Goal: Check status: Check status

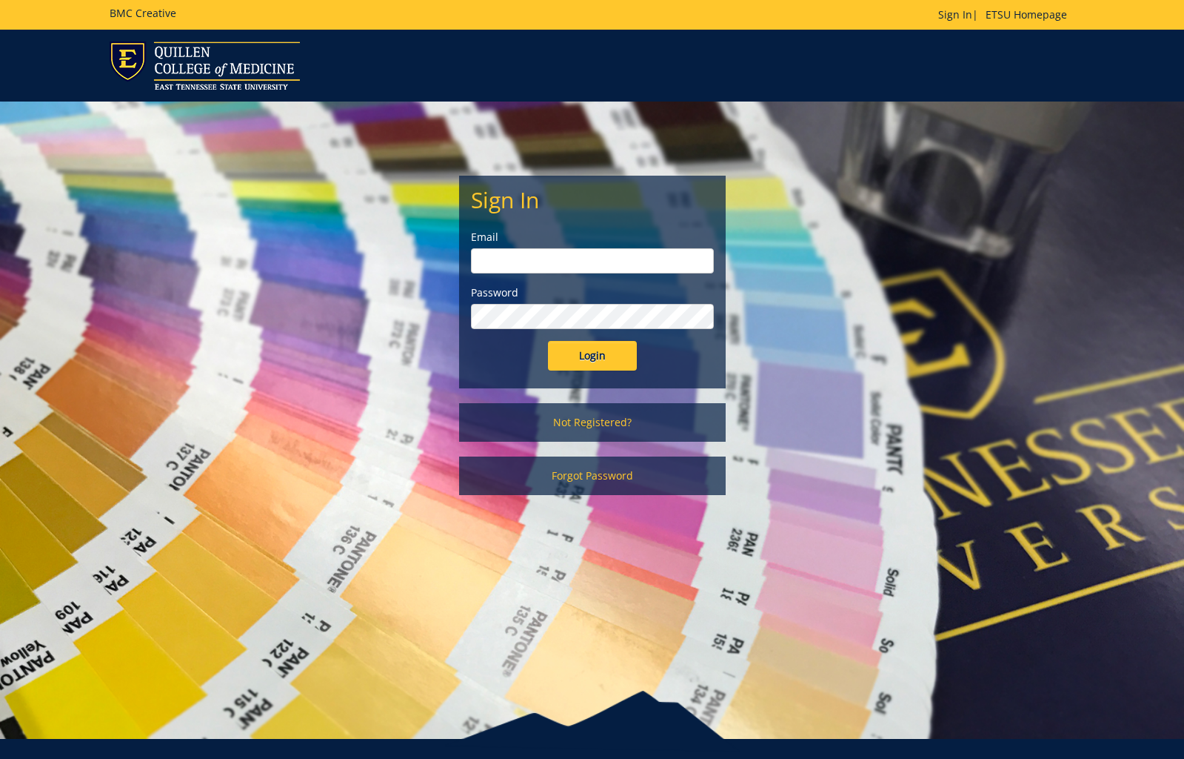
type input "[EMAIL_ADDRESS][DOMAIN_NAME]"
click at [616, 362] on input "Login" at bounding box center [592, 356] width 89 height 30
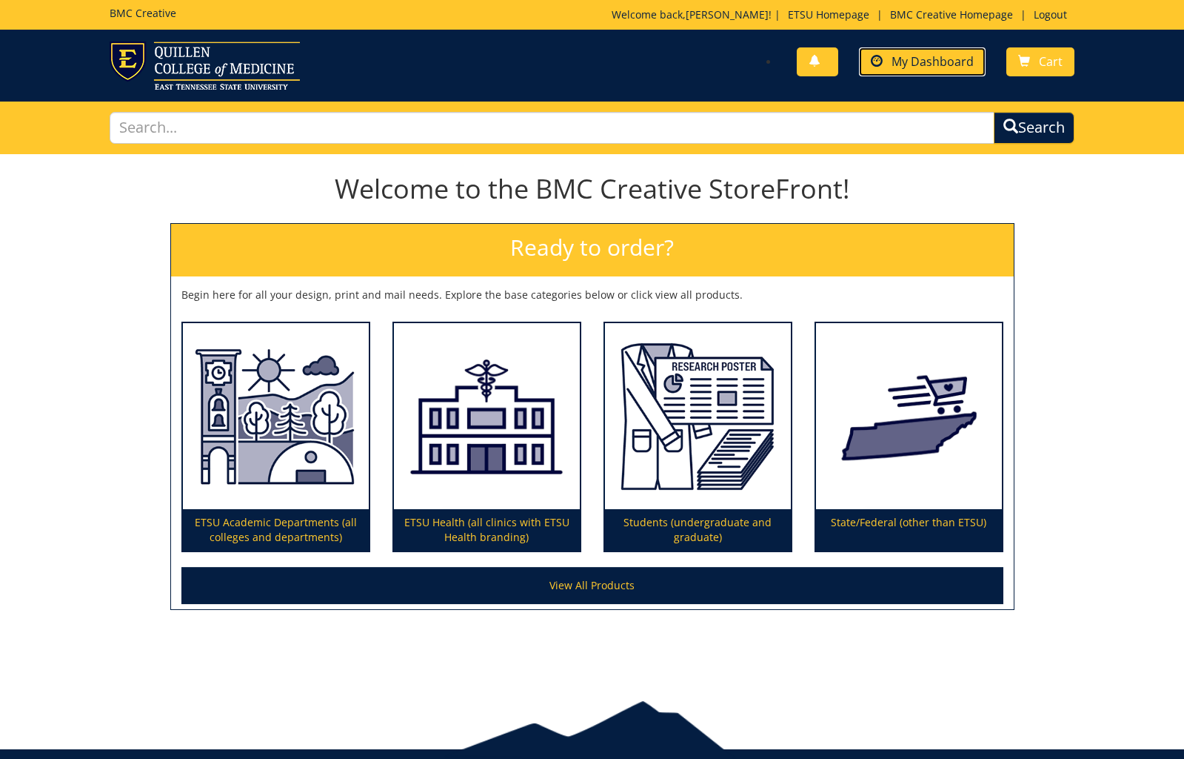
click at [888, 58] on link "My Dashboard" at bounding box center [922, 61] width 127 height 29
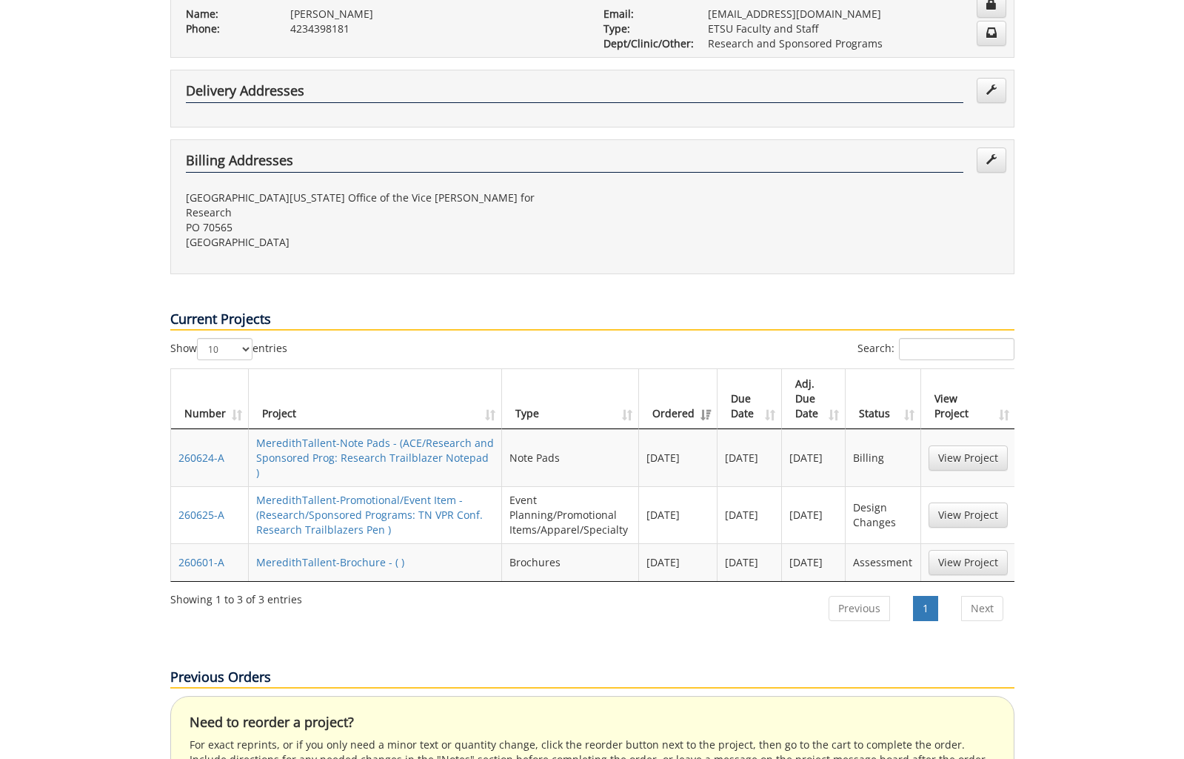
scroll to position [428, 0]
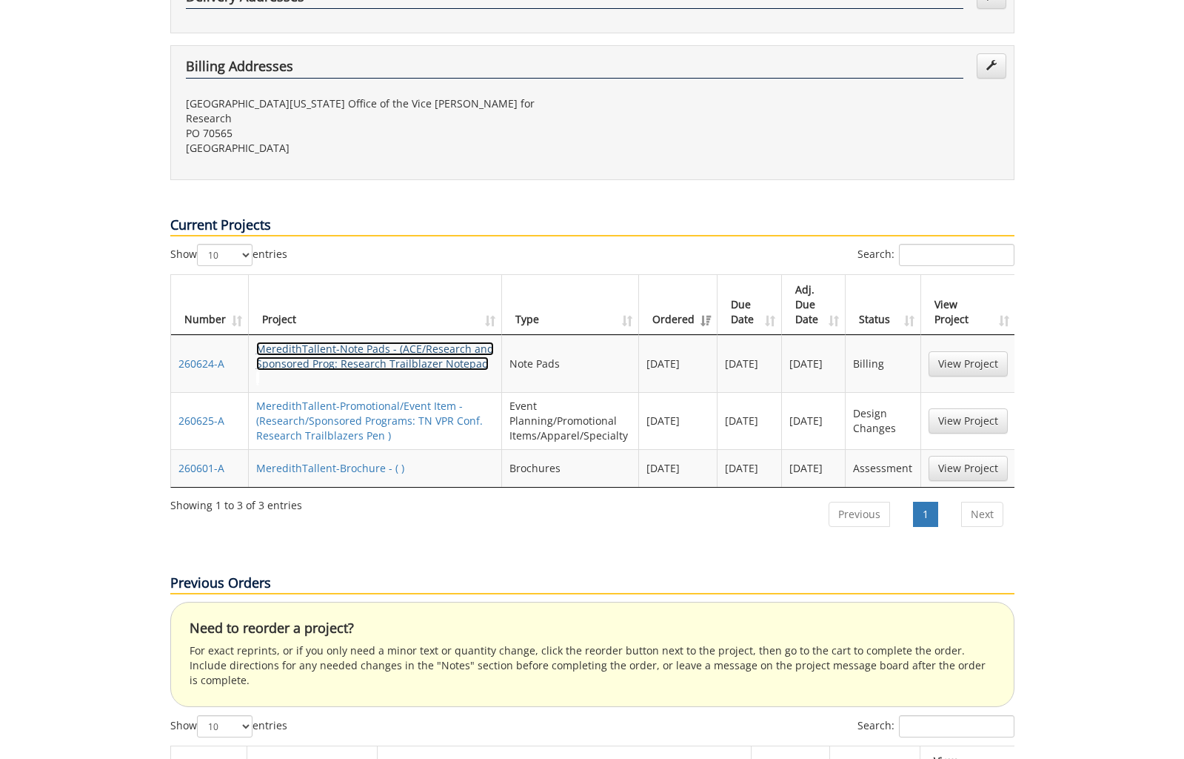
click at [371, 341] on link "MeredithTallent-Note Pads - (ACE/Research and Sponsored Prog: Research Trailbla…" at bounding box center [375, 363] width 238 height 44
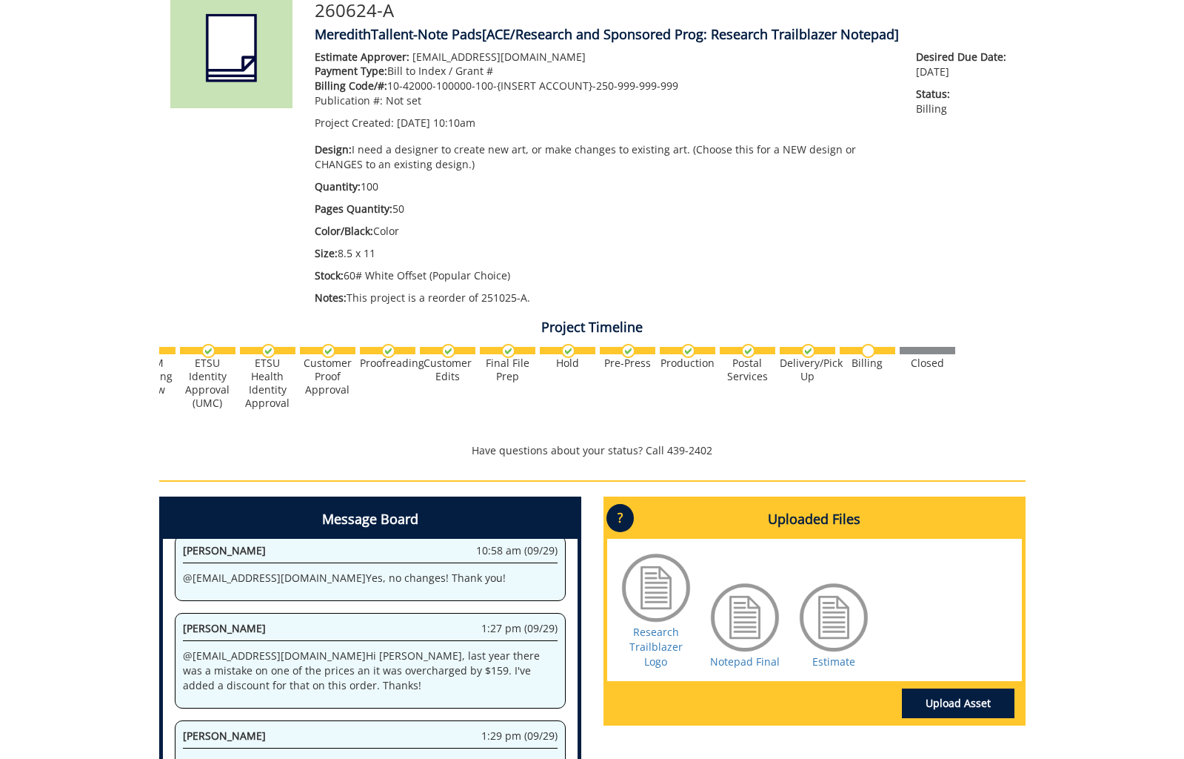
scroll to position [38, 0]
